Goal: Transaction & Acquisition: Subscribe to service/newsletter

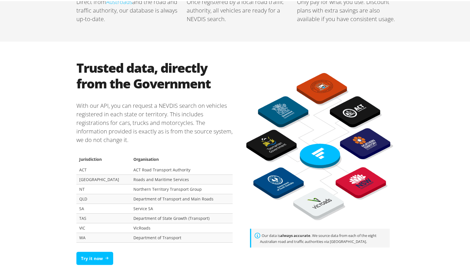
scroll to position [285, 0]
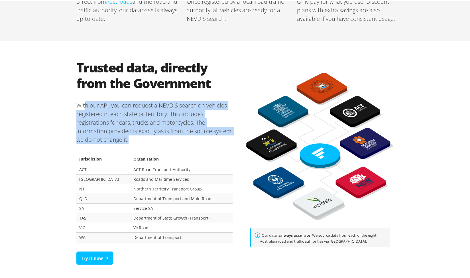
drag, startPoint x: 82, startPoint y: 104, endPoint x: 143, endPoint y: 138, distance: 70.5
click at [143, 138] on p "With our API, you can request a NEVDIS search on vehicles registered in each st…" at bounding box center [154, 121] width 156 height 52
drag, startPoint x: 143, startPoint y: 138, endPoint x: 75, endPoint y: 108, distance: 75.2
click at [76, 108] on p "With our API, you can request a NEVDIS search on vehicles registered in each st…" at bounding box center [154, 121] width 156 height 52
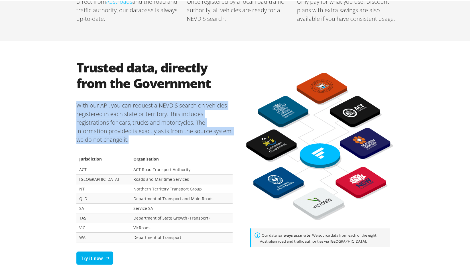
click at [88, 255] on link "Try it now" at bounding box center [94, 256] width 37 height 13
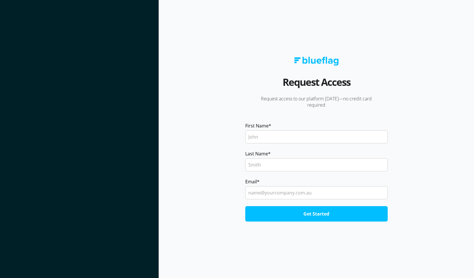
click at [253, 132] on input "First Name *" at bounding box center [316, 136] width 142 height 13
type input "[PERSON_NAME]"
type input "[PERSON_NAME]-Boevey"
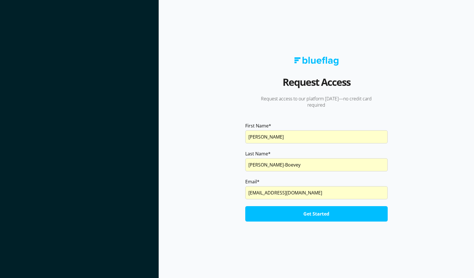
drag, startPoint x: 293, startPoint y: 191, endPoint x: 229, endPoint y: 193, distance: 64.1
click at [226, 191] on section "Request Access Request access to our platform [DATE]—no credit card required Fi…" at bounding box center [316, 139] width 315 height 278
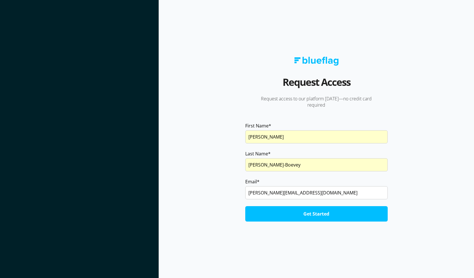
type input "[PERSON_NAME][EMAIL_ADDRESS][DOMAIN_NAME]"
click at [245, 206] on input "Get Started" at bounding box center [316, 213] width 142 height 15
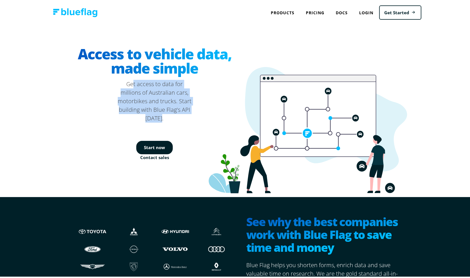
drag, startPoint x: 132, startPoint y: 87, endPoint x: 167, endPoint y: 119, distance: 47.8
click at [167, 119] on p "Get access to data for millions of Australian cars, motorbikes and trucks. Star…" at bounding box center [154, 100] width 74 height 43
drag, startPoint x: 167, startPoint y: 118, endPoint x: 124, endPoint y: 84, distance: 55.3
click at [124, 84] on p "Get access to data for millions of Australian cars, motorbikes and trucks. Star…" at bounding box center [154, 100] width 74 height 43
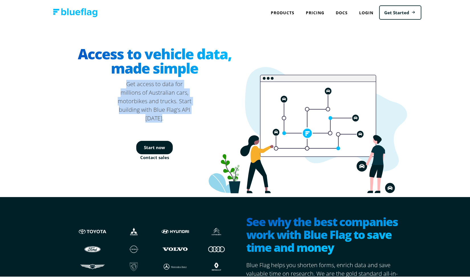
click at [124, 84] on p "Get access to data for millions of Australian cars, motorbikes and trucks. Star…" at bounding box center [154, 100] width 74 height 43
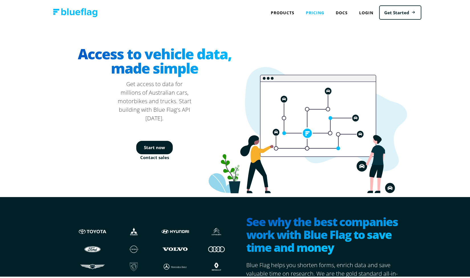
click at [310, 10] on link "Pricing" at bounding box center [315, 12] width 30 height 12
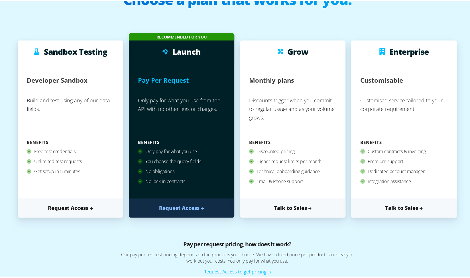
scroll to position [57, 0]
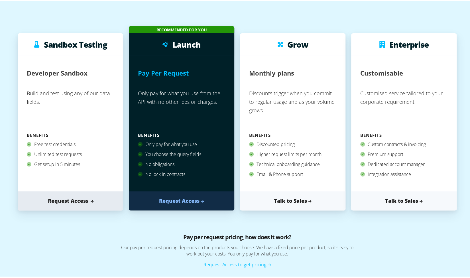
click at [76, 202] on link "Request Access" at bounding box center [70, 199] width 105 height 19
